Goal: Information Seeking & Learning: Learn about a topic

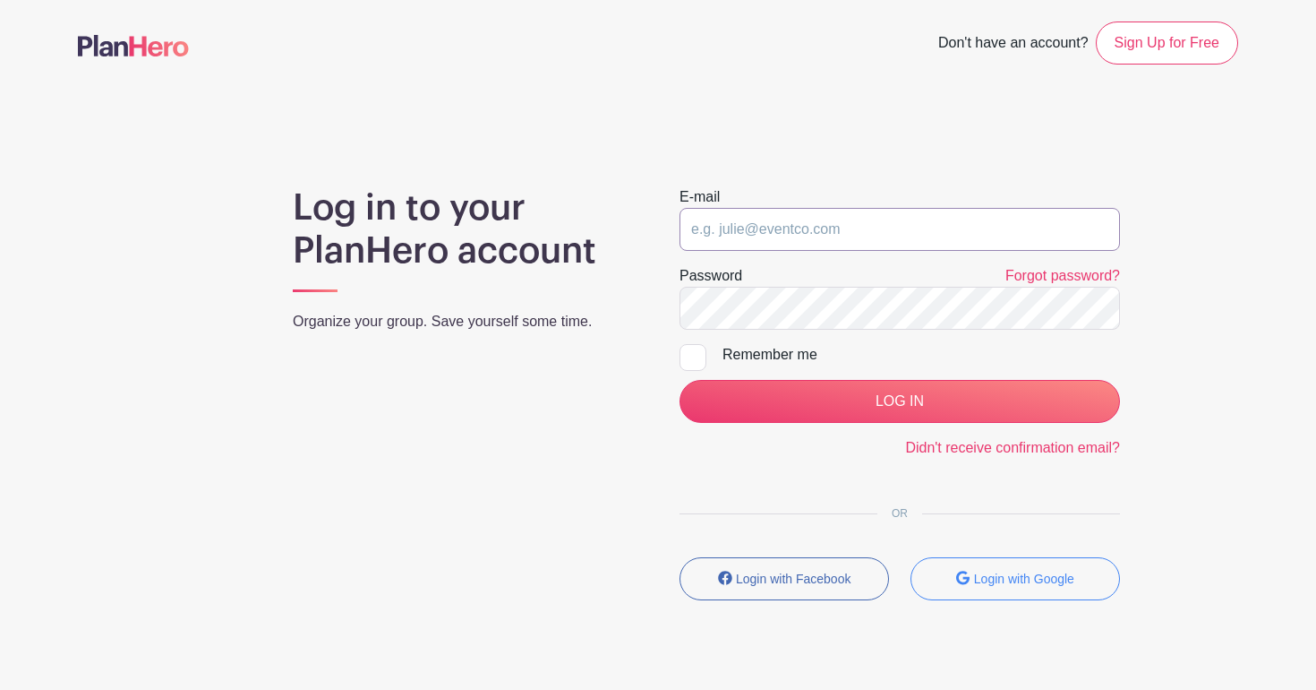
click at [732, 227] on input "email" at bounding box center [900, 229] width 441 height 43
click at [942, 574] on button "Login with Google" at bounding box center [1016, 578] width 210 height 43
click at [693, 363] on div at bounding box center [693, 357] width 27 height 27
click at [691, 356] on input "Remember me" at bounding box center [686, 350] width 12 height 12
checkbox input "true"
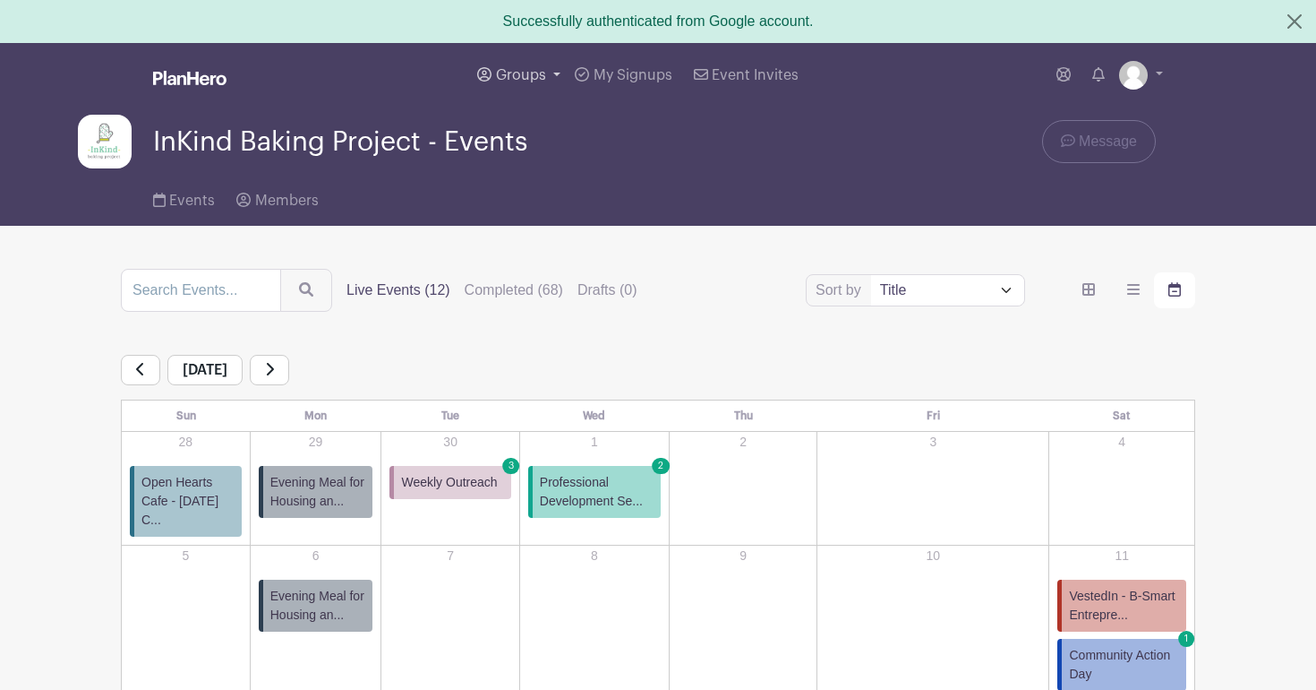
click at [546, 78] on link "Groups" at bounding box center [519, 75] width 98 height 64
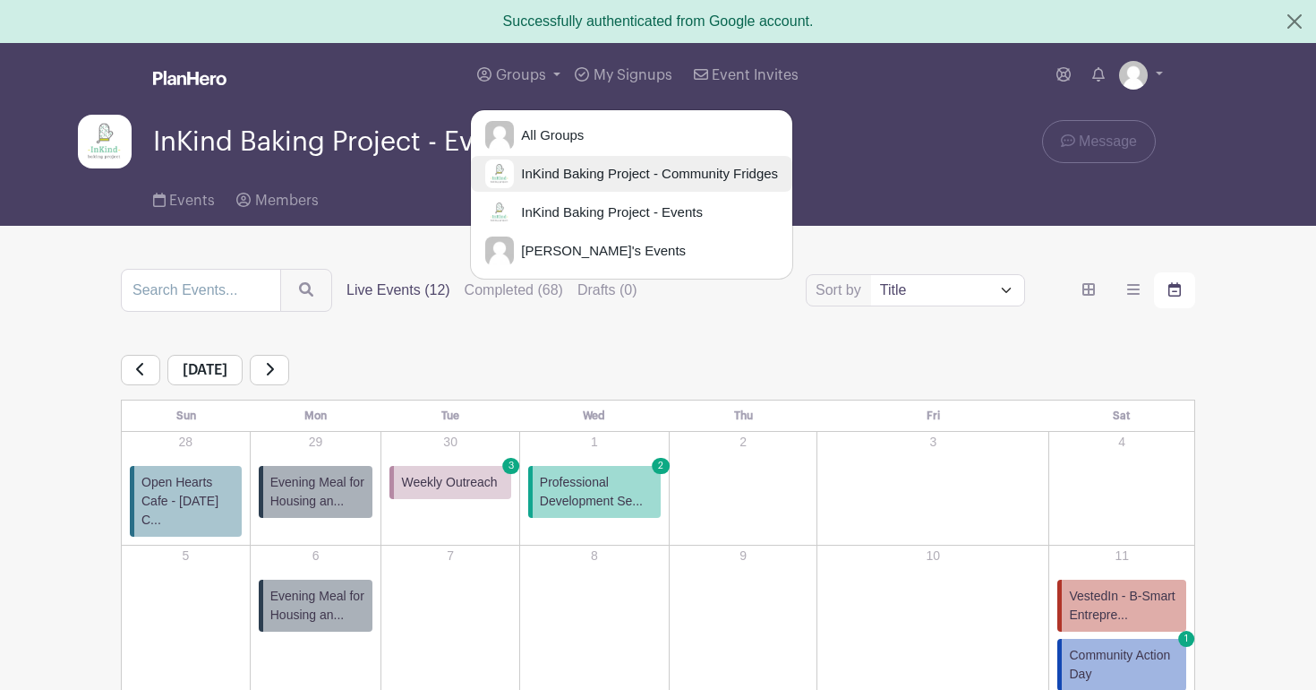
click at [586, 176] on span "InKind Baking Project - Community Fridges" at bounding box center [646, 174] width 264 height 21
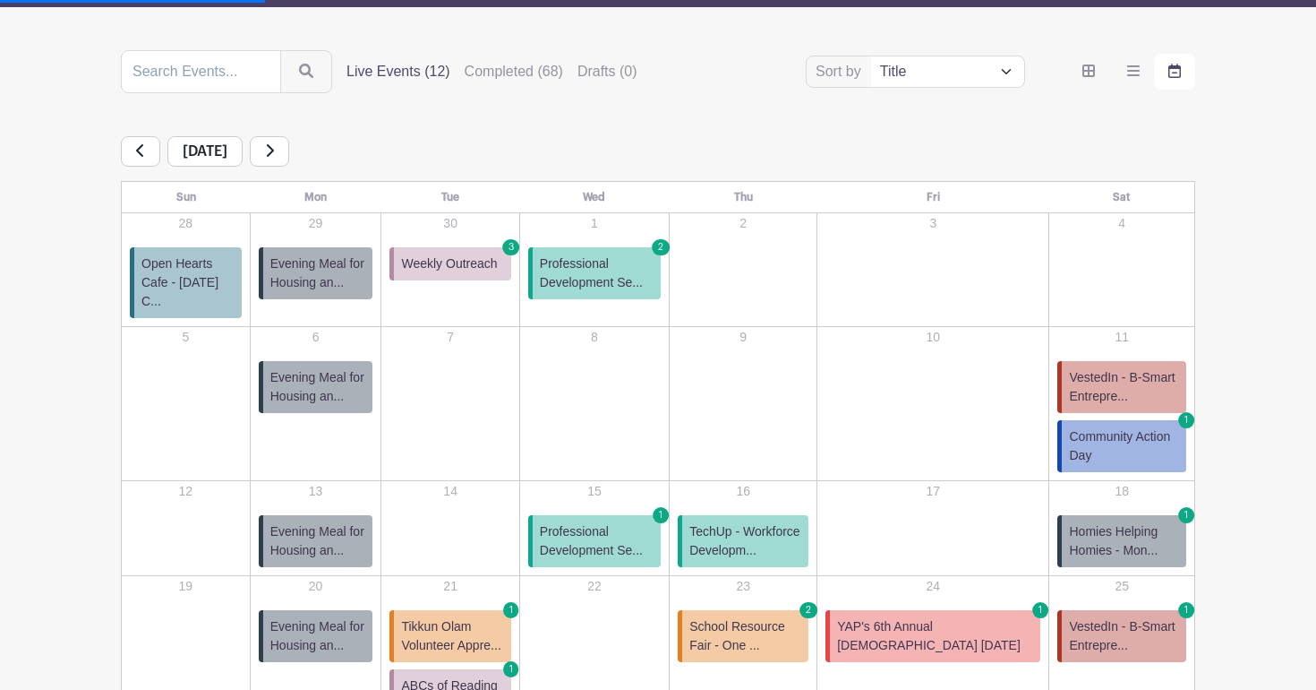
scroll to position [246, 0]
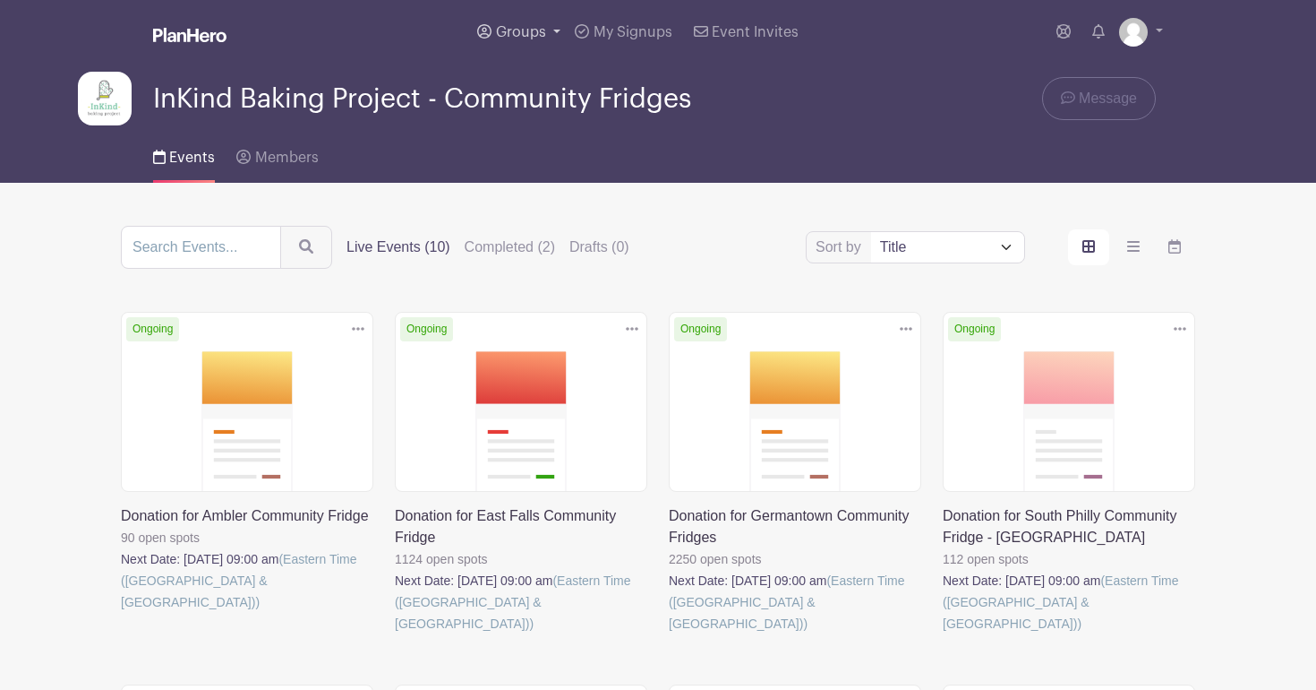
click at [534, 33] on span "Groups" at bounding box center [521, 32] width 50 height 14
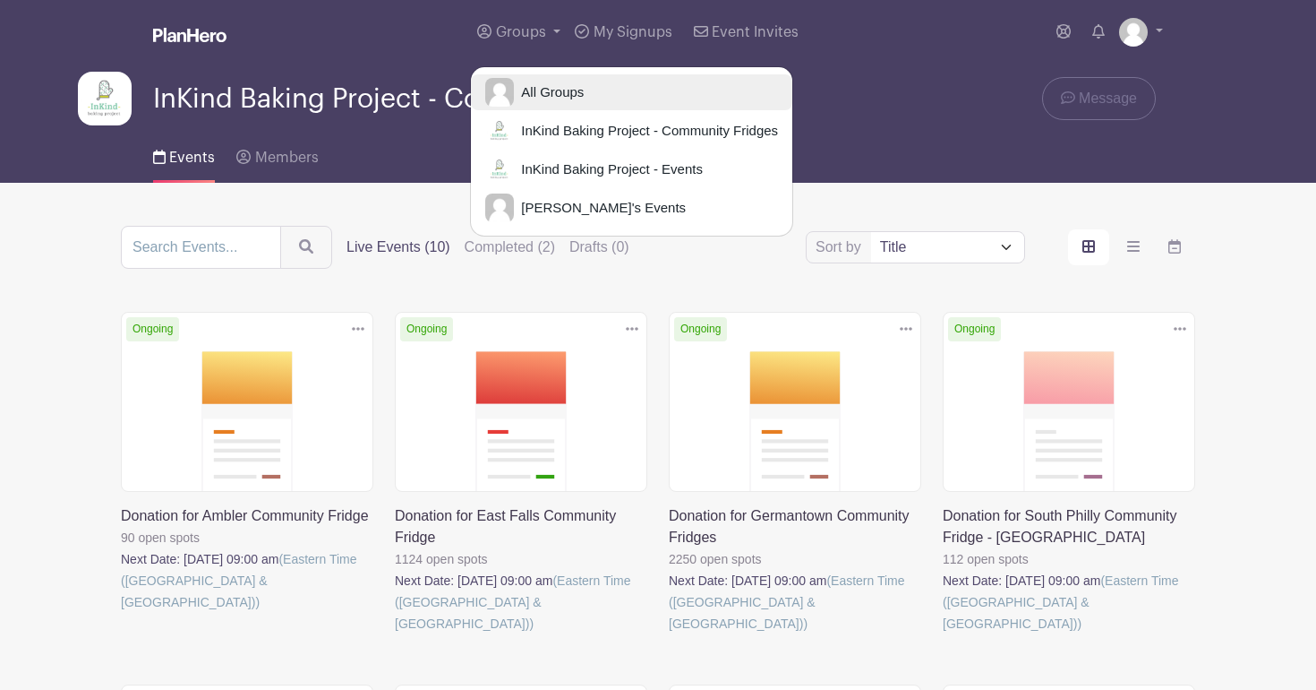
click at [545, 97] on span "All Groups" at bounding box center [549, 92] width 70 height 21
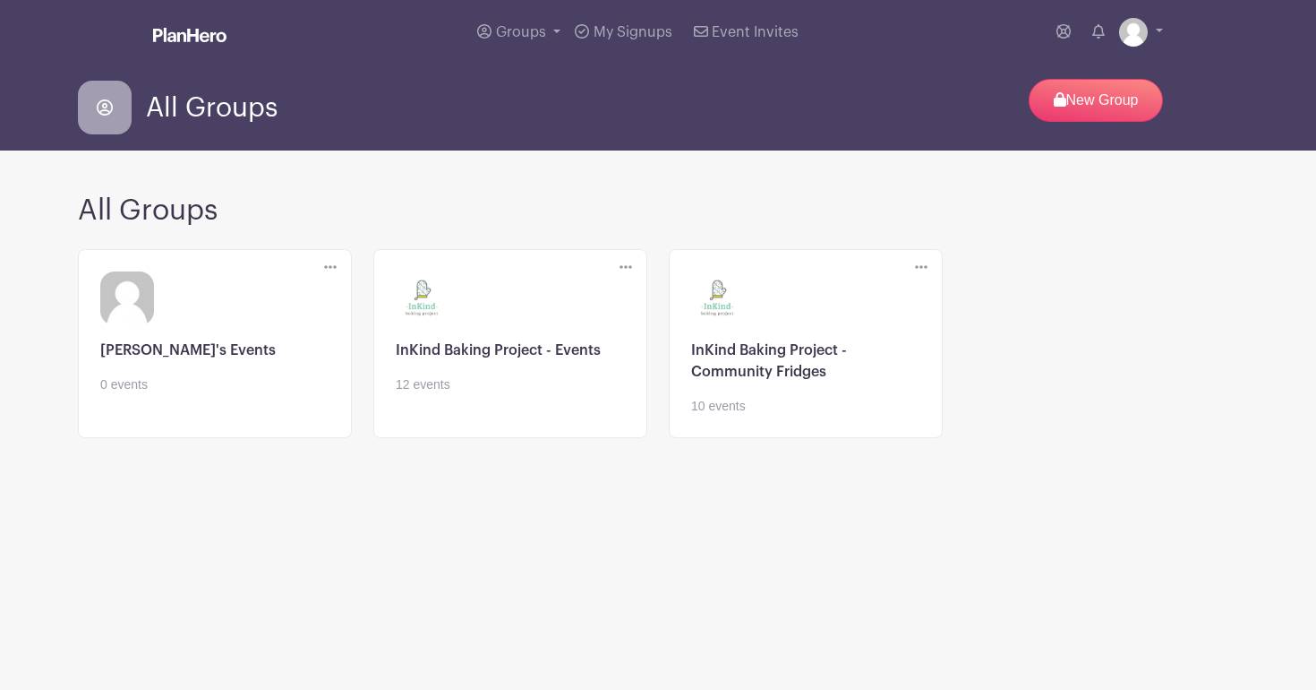
click at [479, 394] on link at bounding box center [510, 394] width 229 height 0
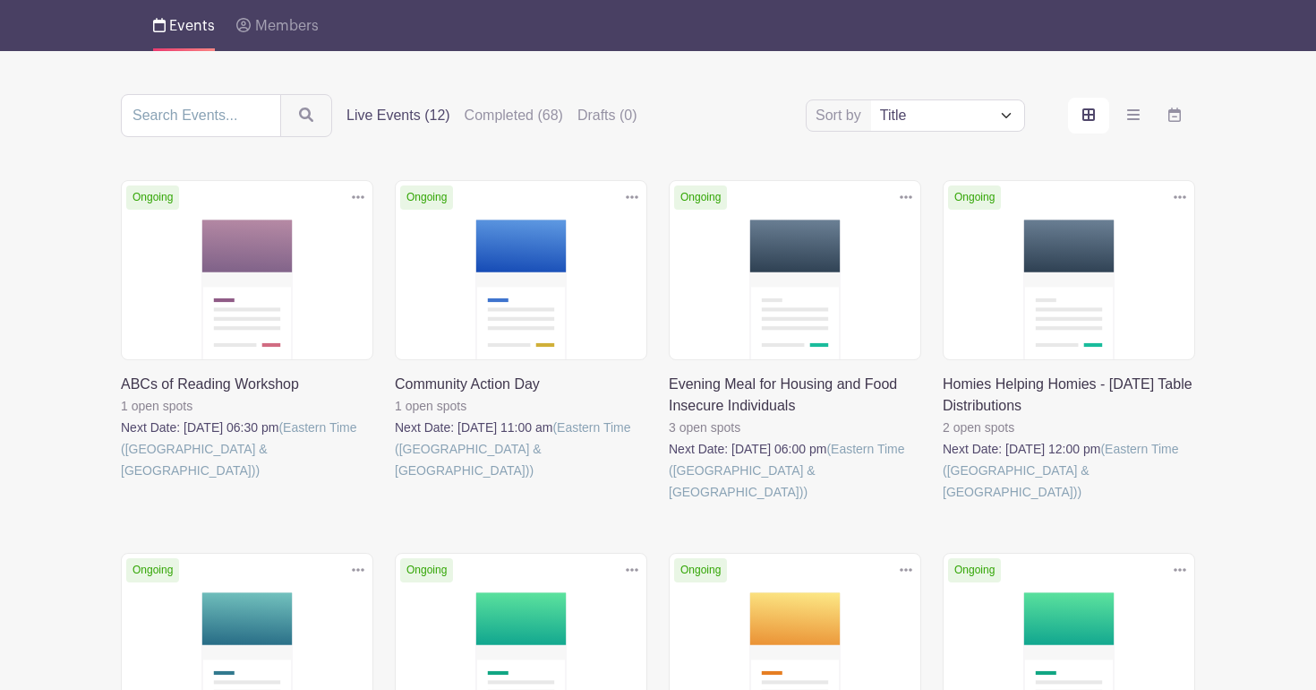
scroll to position [119, 0]
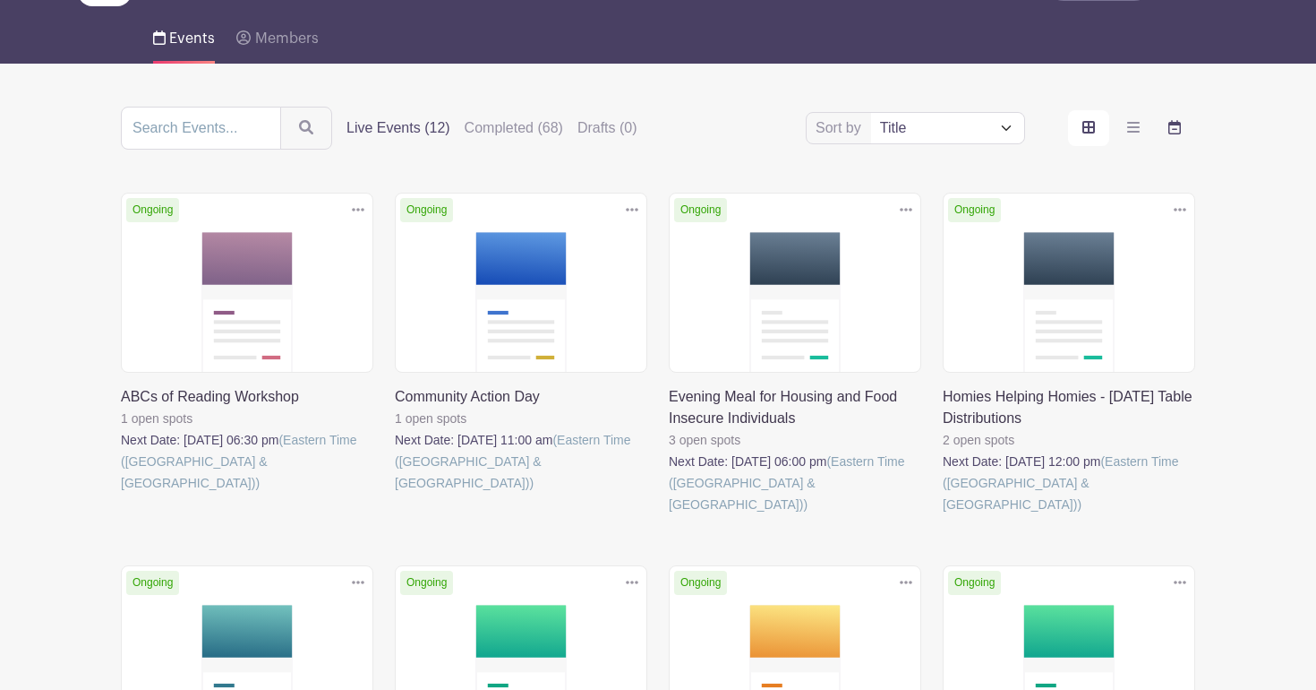
click at [1163, 124] on label "order and view" at bounding box center [1174, 128] width 41 height 36
click at [0, 0] on input "order and view" at bounding box center [0, 0] width 0 height 0
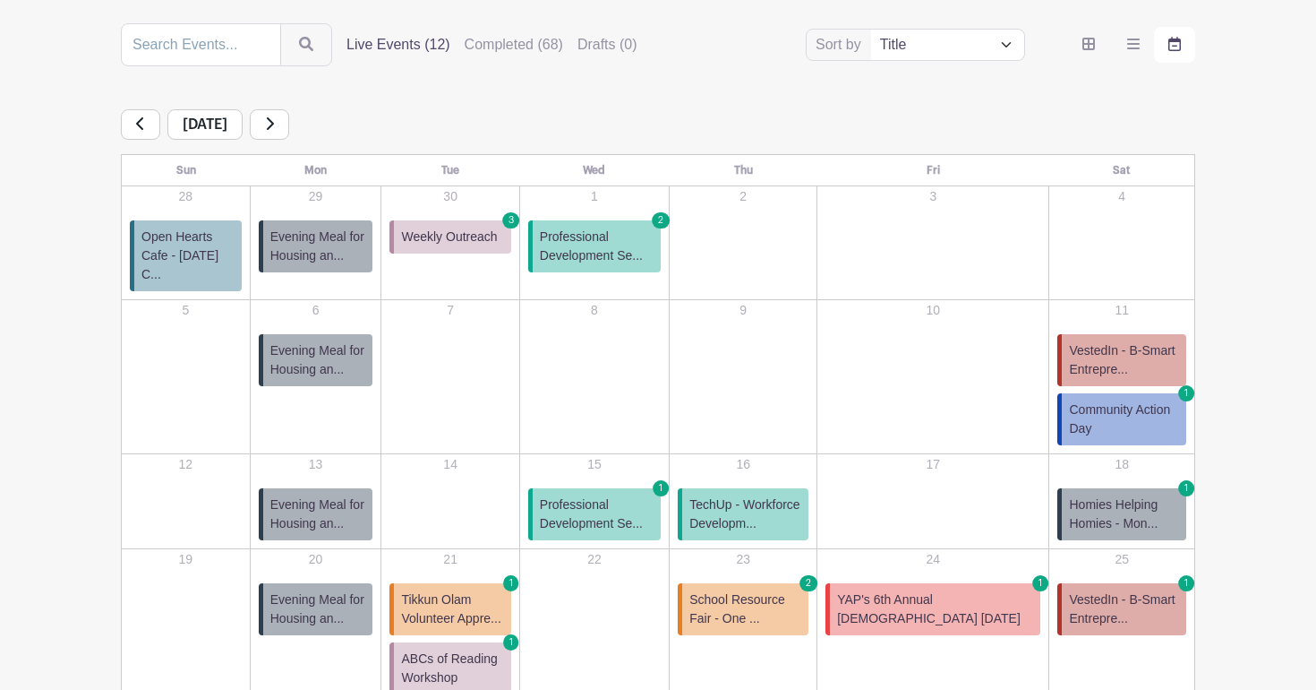
scroll to position [240, 0]
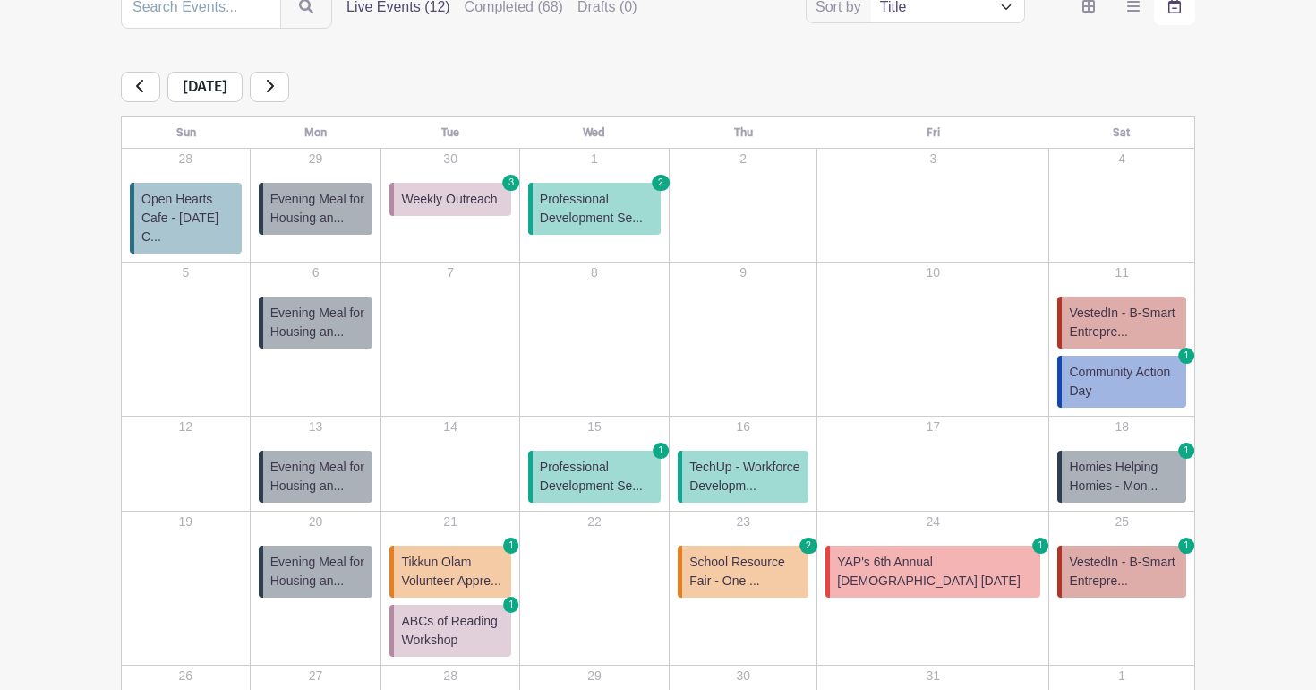
click at [1139, 305] on span "VestedIn - B-Smart Entrepre..." at bounding box center [1124, 323] width 110 height 38
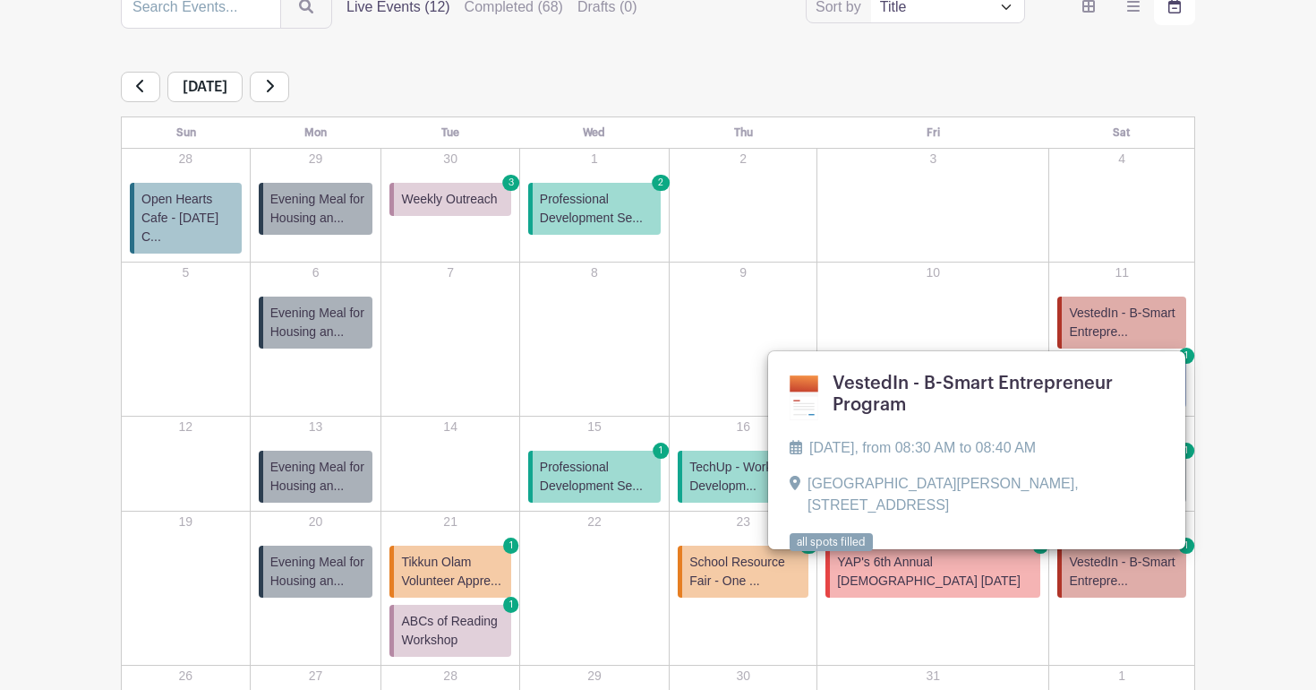
click at [1195, 363] on turbo-frame "Sort by Title Recently modified Newest Upcoming dates Live Events (12) Complete…" at bounding box center [658, 382] width 1161 height 793
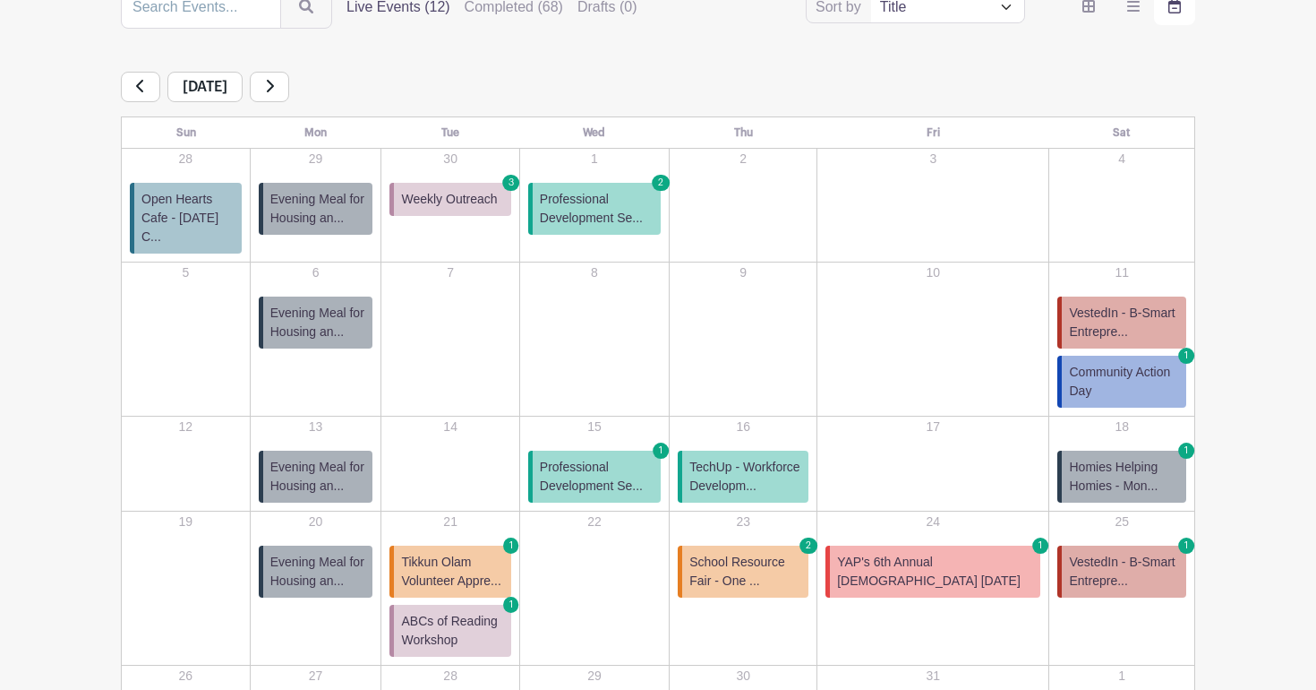
click at [1149, 363] on span "Community Action Day" at bounding box center [1124, 382] width 110 height 38
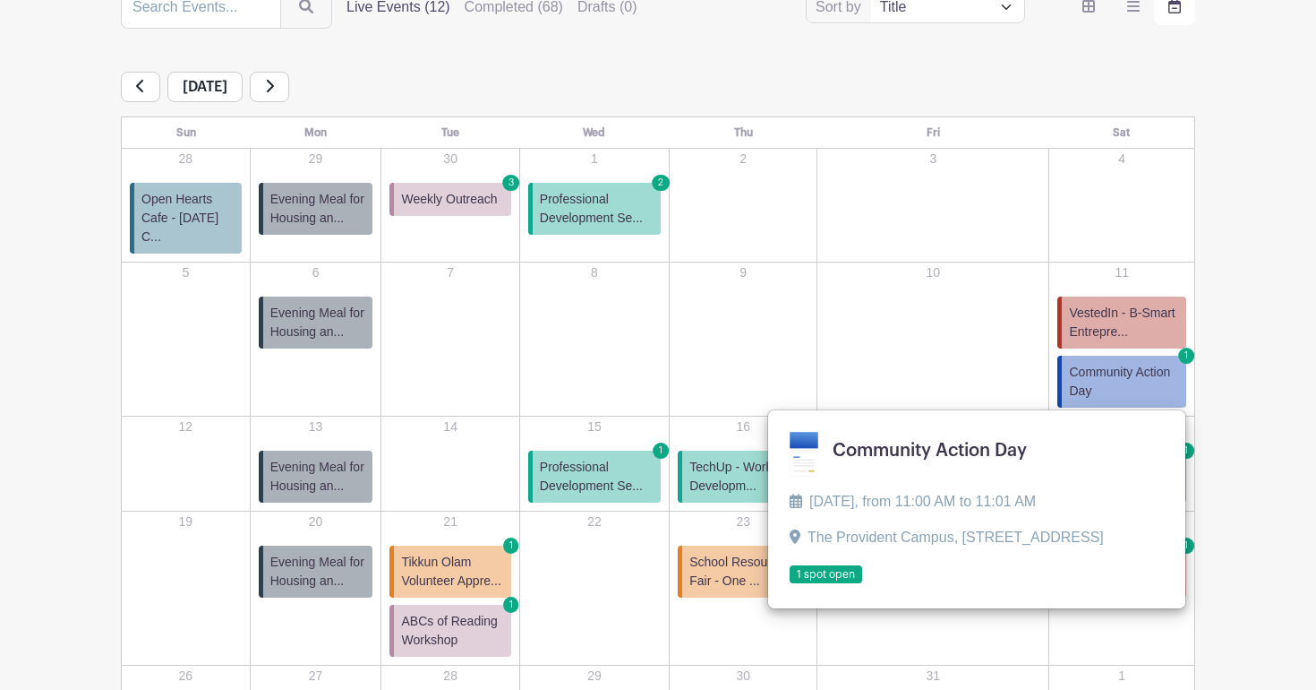
click at [790, 584] on link at bounding box center [790, 584] width 0 height 0
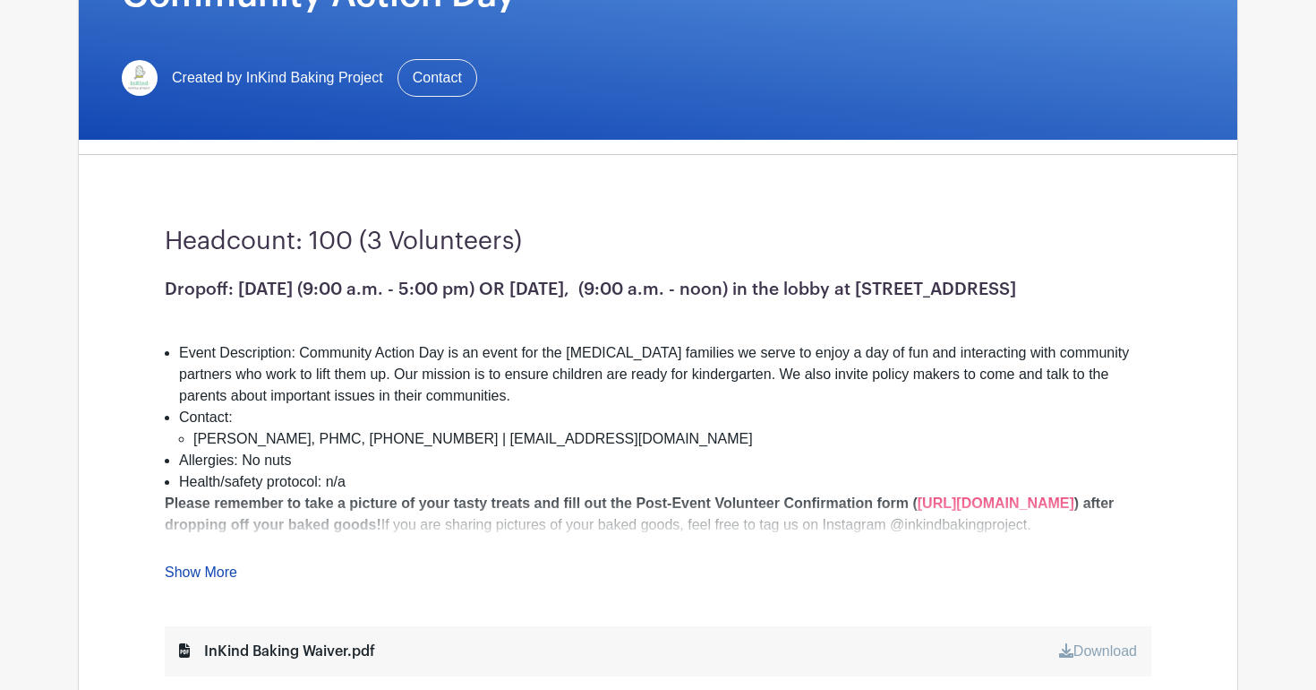
scroll to position [315, 0]
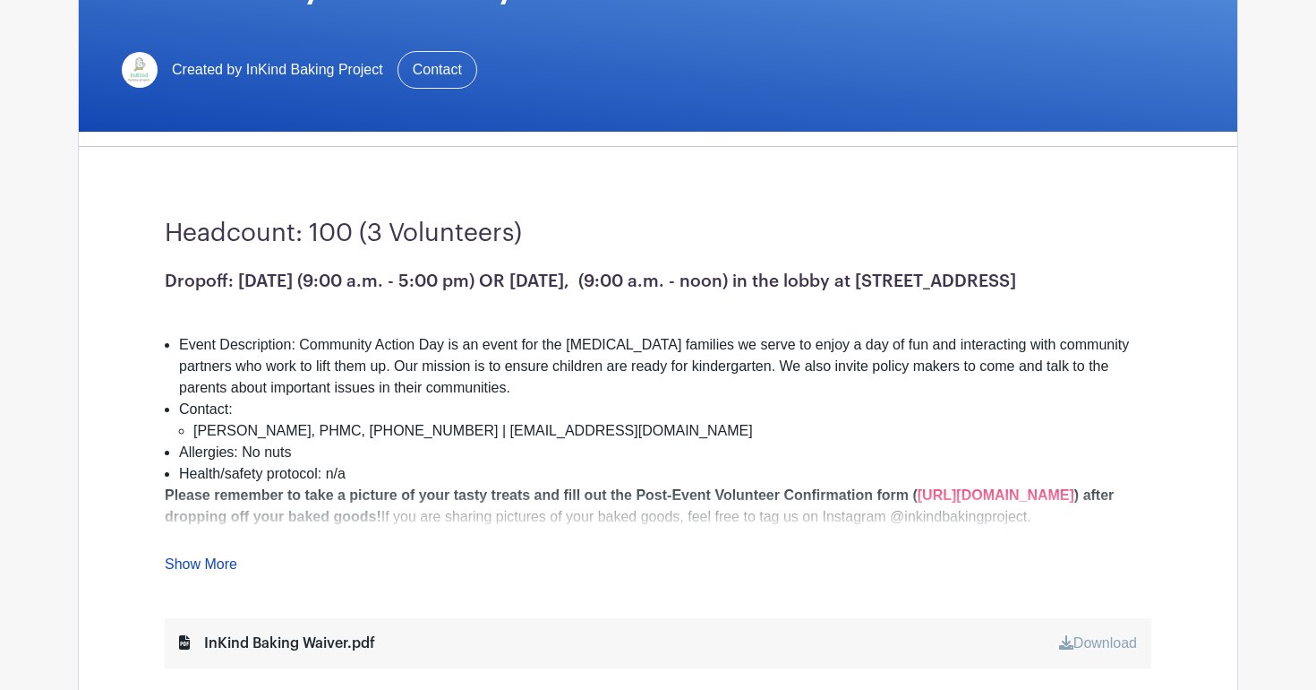
click at [223, 562] on link "Show More" at bounding box center [201, 567] width 73 height 22
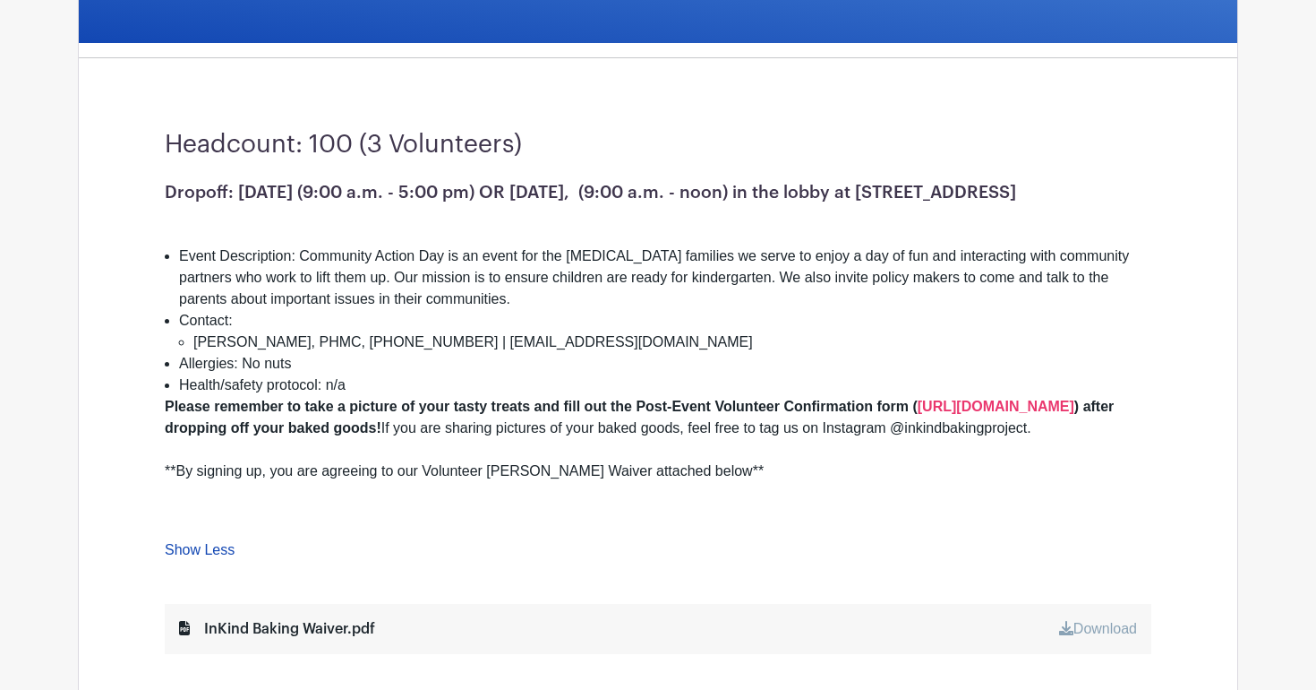
scroll to position [0, 0]
